Goal: Contribute content

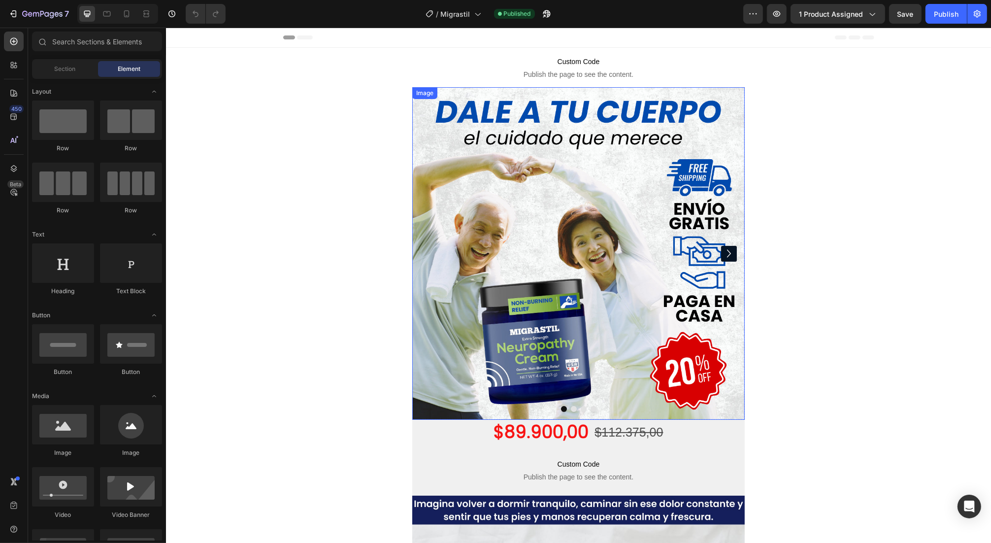
click at [570, 240] on img at bounding box center [578, 253] width 333 height 333
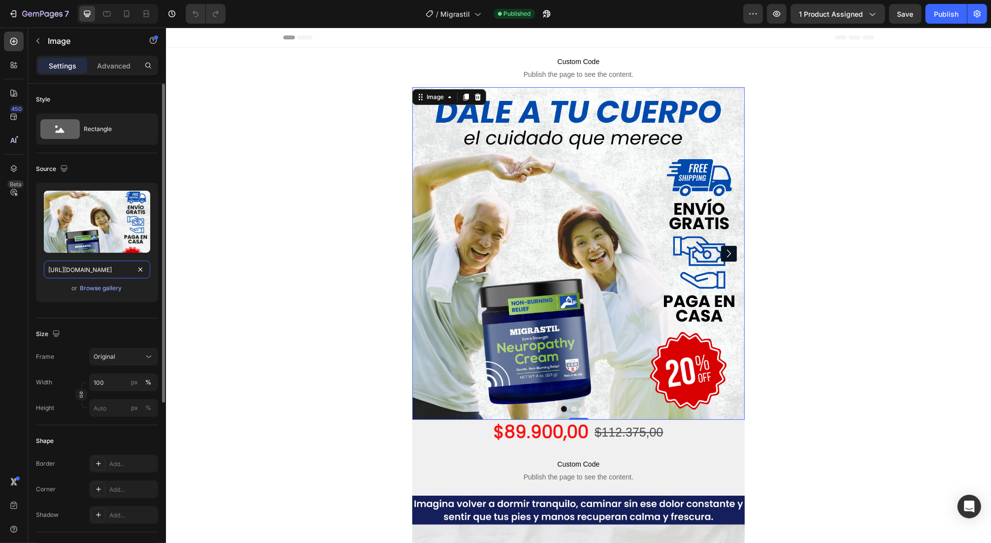
click at [112, 272] on input "[URL][DOMAIN_NAME]" at bounding box center [97, 270] width 106 height 18
paste input "3_f773686a-abec-4c35-87c0-944ffe7532f1.webp?v=1756173706"
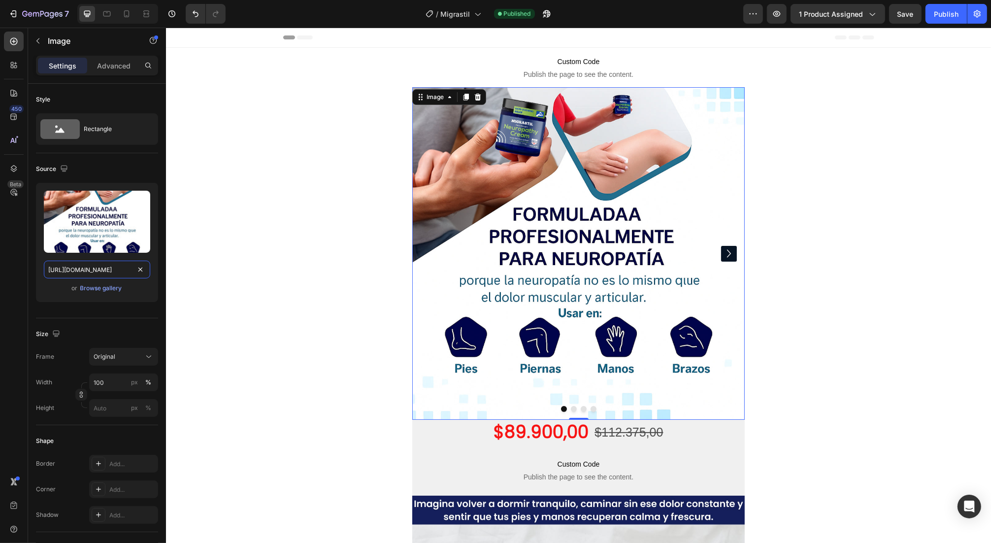
type input "[URL][DOMAIN_NAME]"
click at [722, 249] on icon "Carousel Next Arrow" at bounding box center [729, 253] width 16 height 20
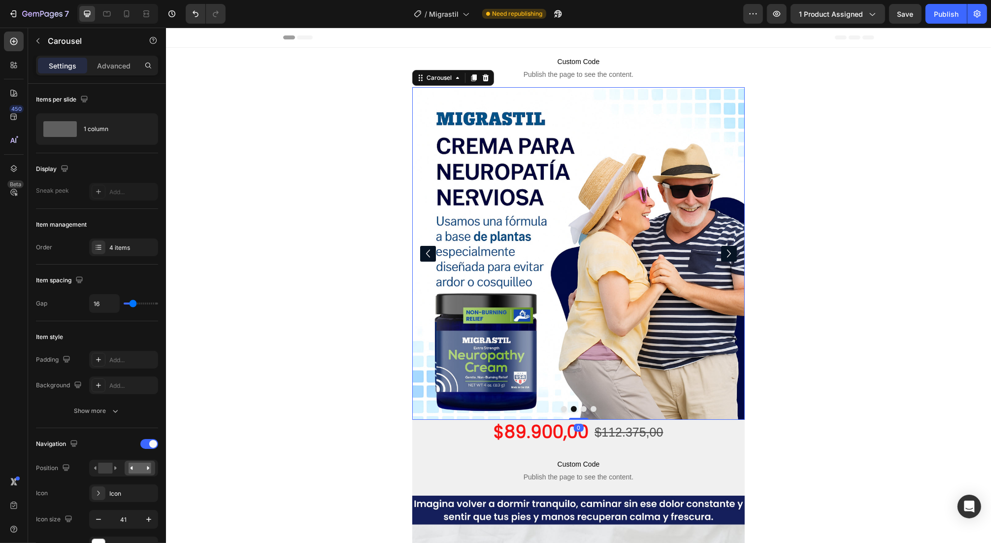
click at [723, 251] on icon "Carousel Next Arrow" at bounding box center [729, 253] width 16 height 20
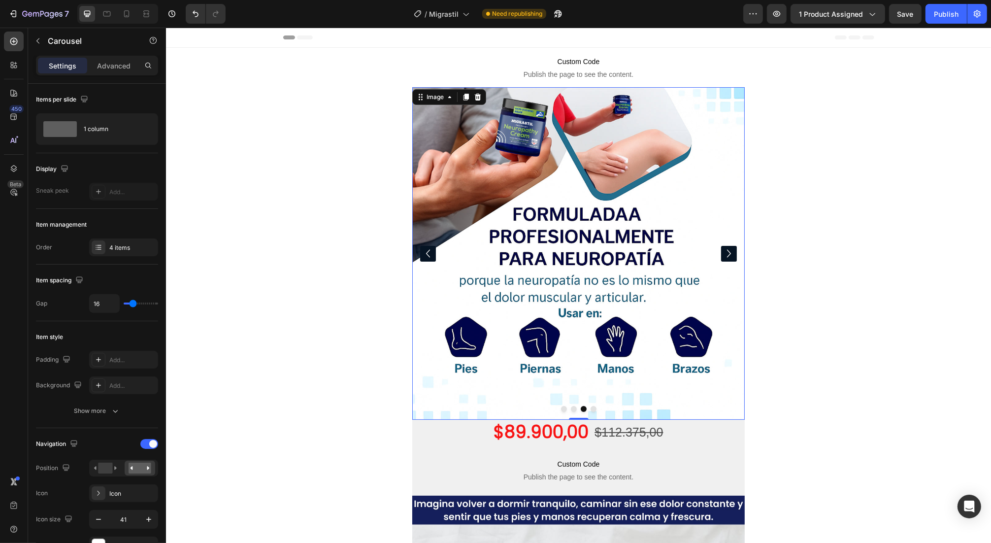
click at [614, 267] on img at bounding box center [578, 253] width 333 height 333
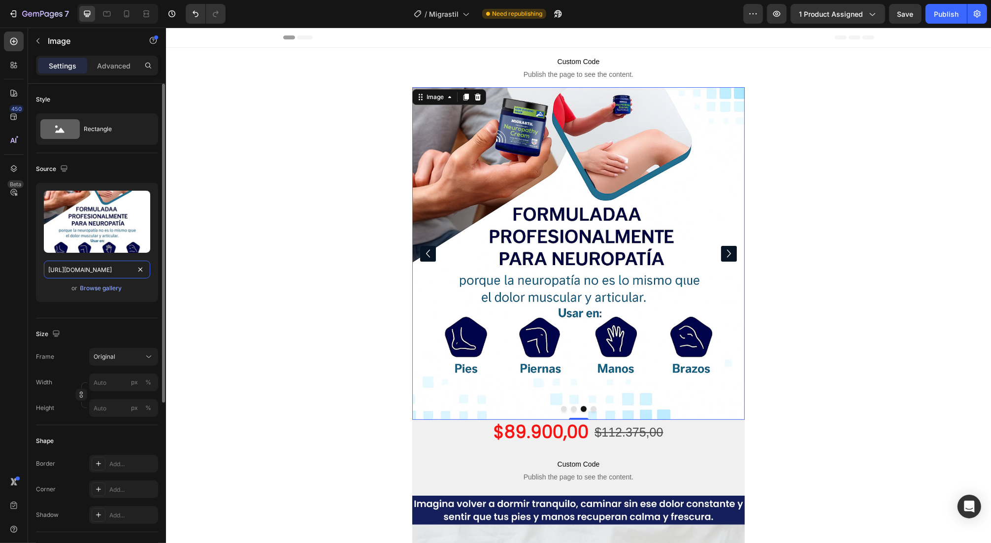
click at [52, 270] on input "[URL][DOMAIN_NAME]" at bounding box center [97, 270] width 106 height 18
paste input "1_fc6afa83-51e7-4c1c-a688-0f99fc064e9d.webp?v=1756173707"
type input "[URL][DOMAIN_NAME]"
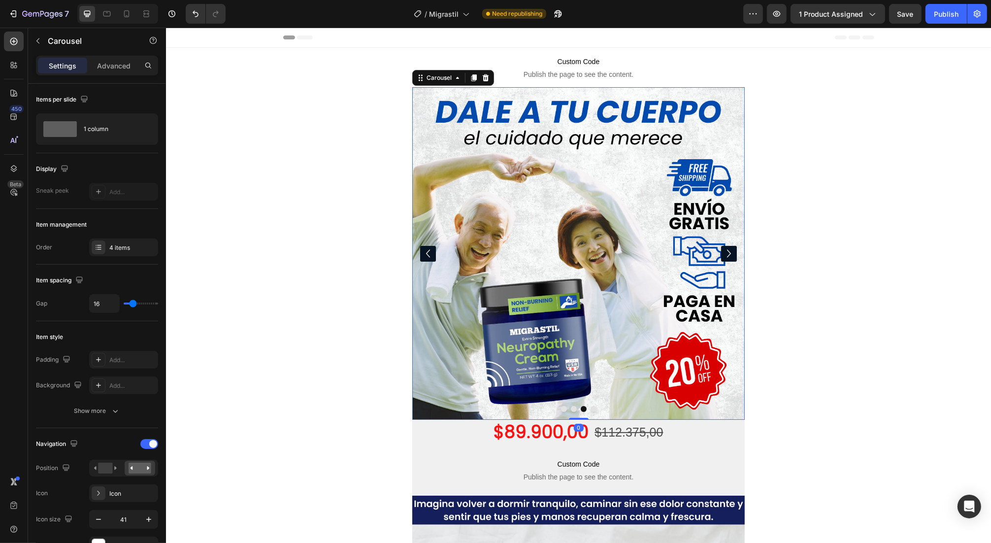
click at [420, 253] on icon "Carousel Back Arrow" at bounding box center [428, 253] width 16 height 20
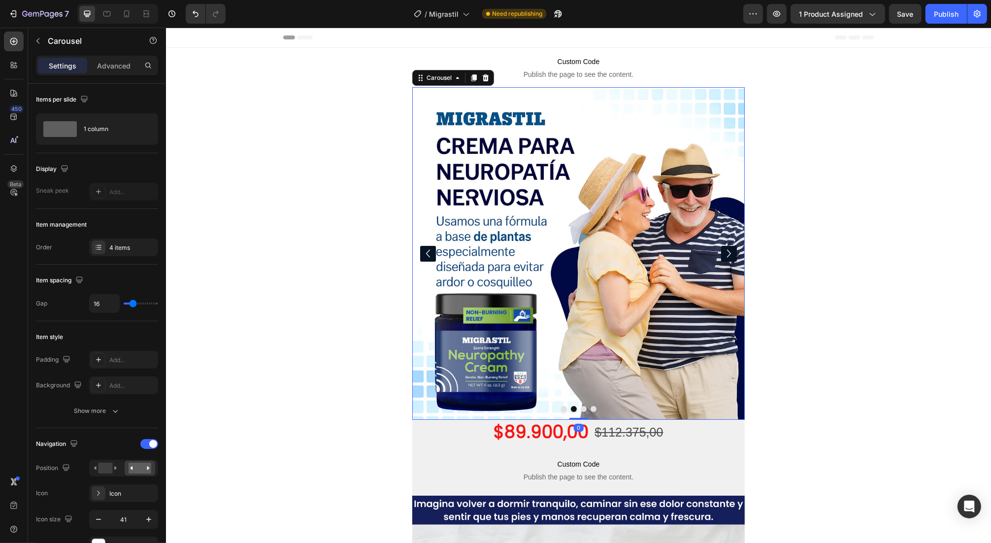
click at [420, 253] on icon "Carousel Back Arrow" at bounding box center [428, 253] width 16 height 20
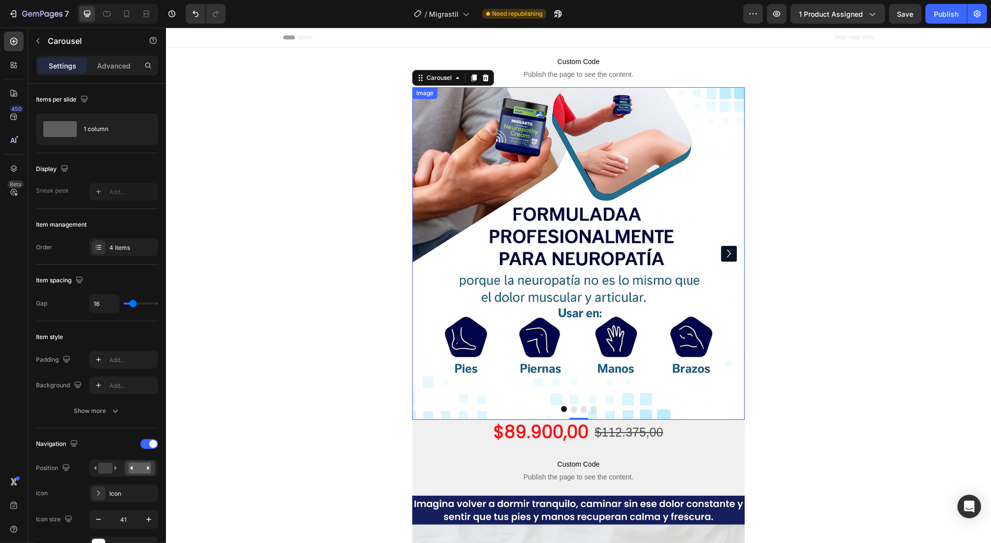
scroll to position [547, 0]
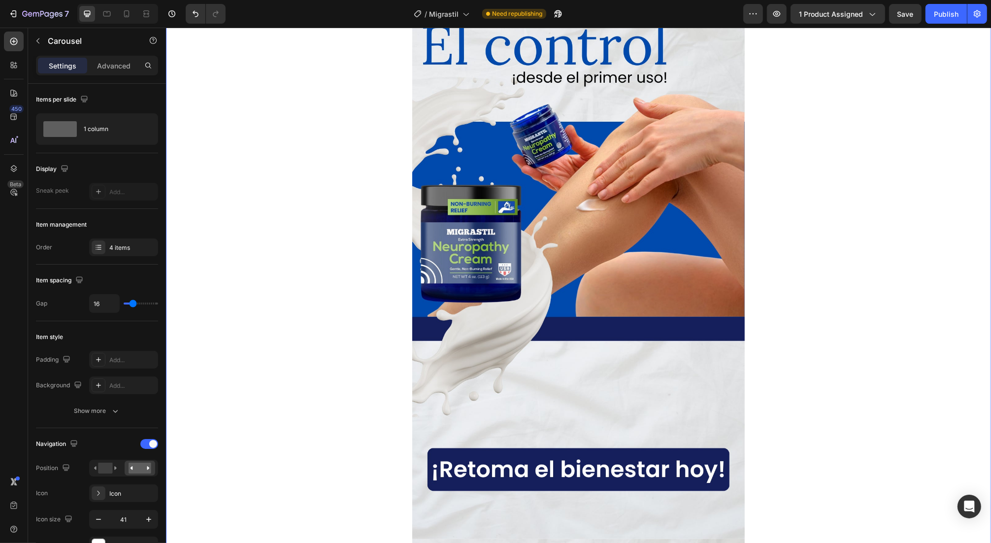
click at [316, 293] on div "Image Image Row" at bounding box center [578, 539] width 825 height 1183
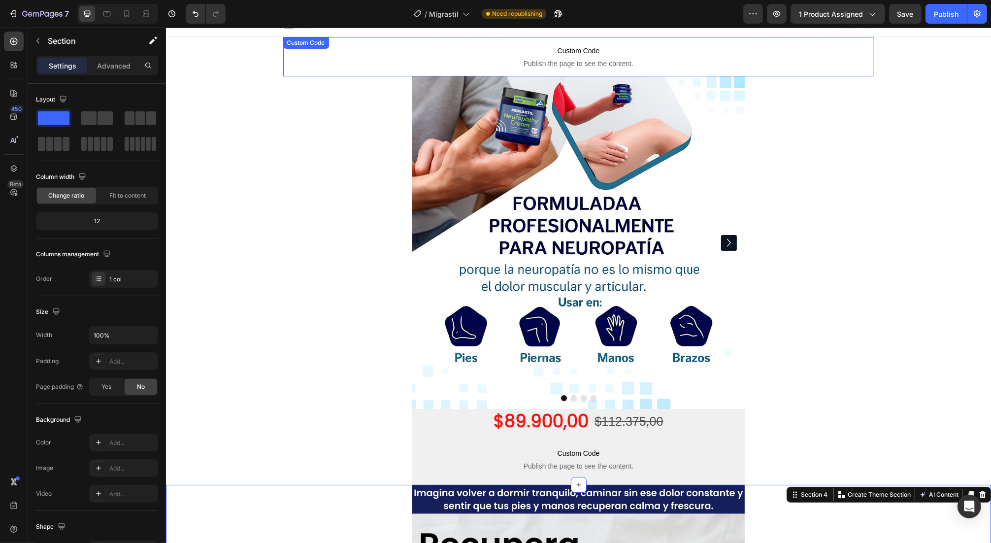
scroll to position [0, 0]
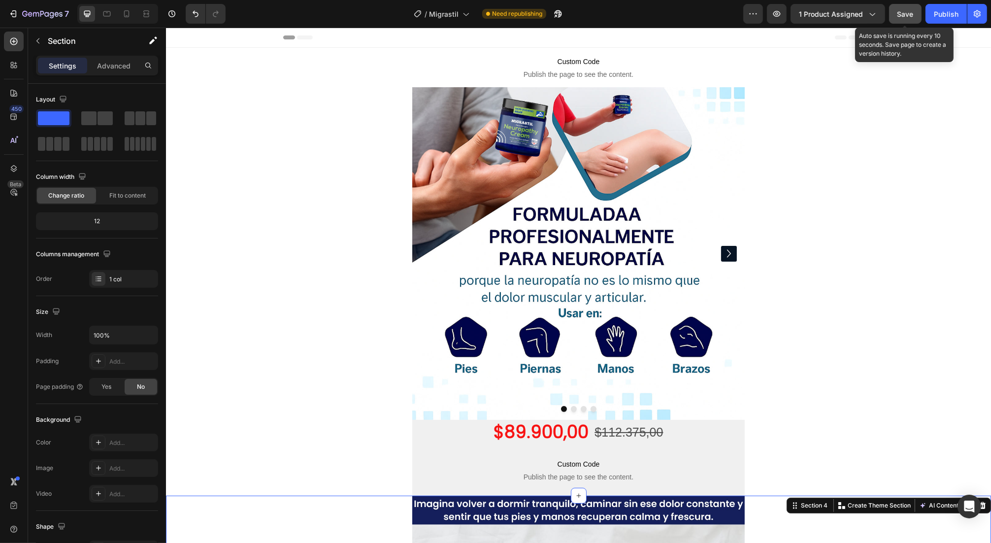
click at [898, 12] on button "Save" at bounding box center [905, 14] width 33 height 20
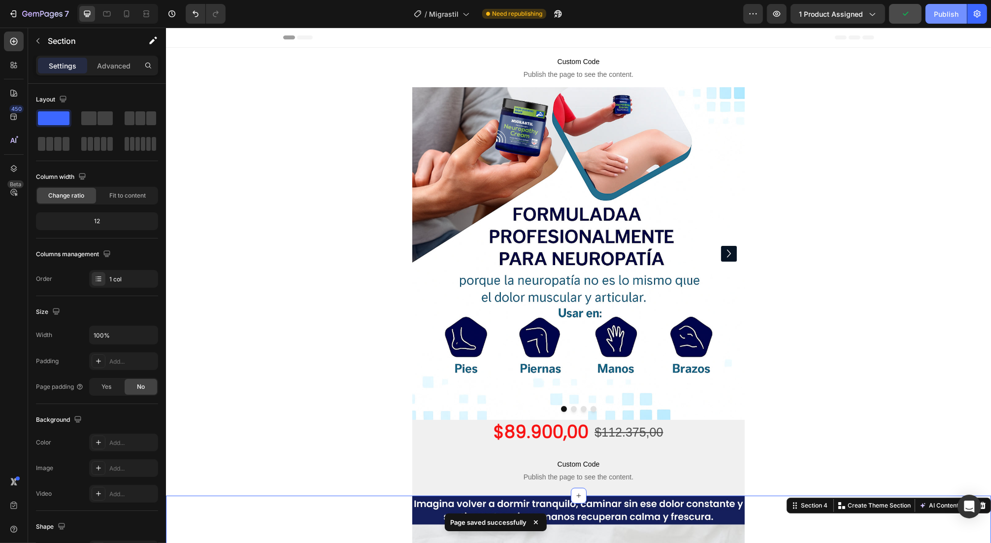
click at [940, 13] on div "Publish" at bounding box center [946, 14] width 25 height 10
